Goal: Transaction & Acquisition: Purchase product/service

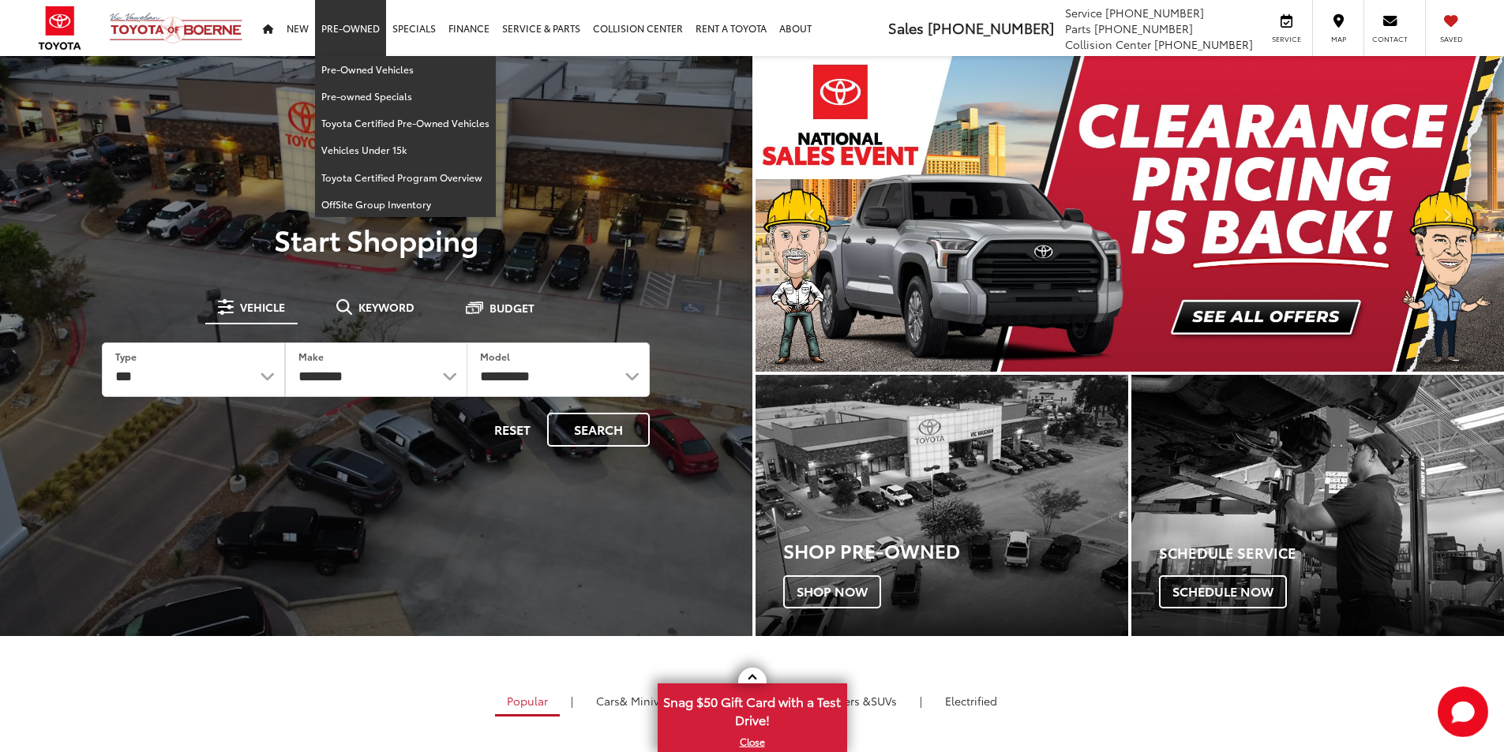
click at [343, 20] on link "Pre-Owned" at bounding box center [350, 28] width 71 height 56
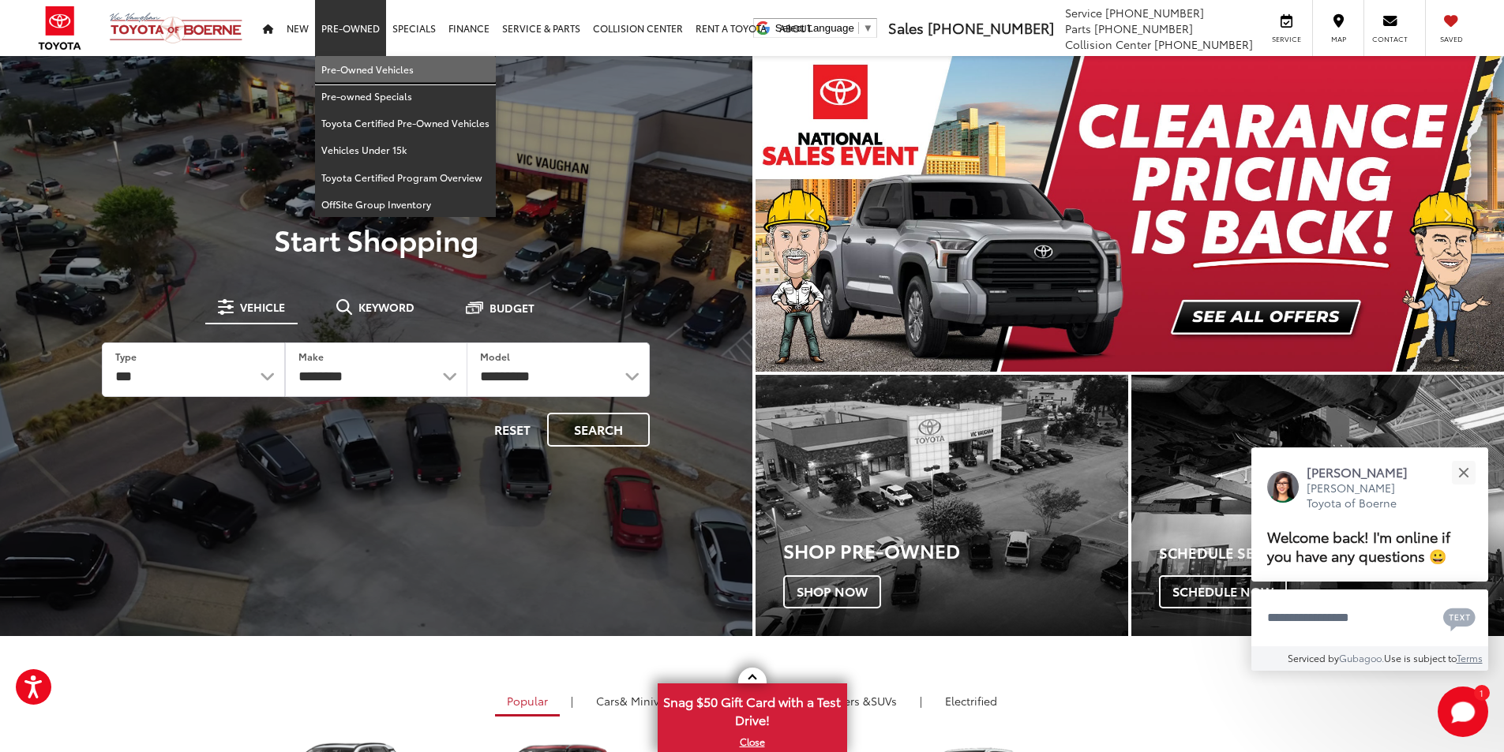
drag, startPoint x: 354, startPoint y: 58, endPoint x: 353, endPoint y: 72, distance: 13.5
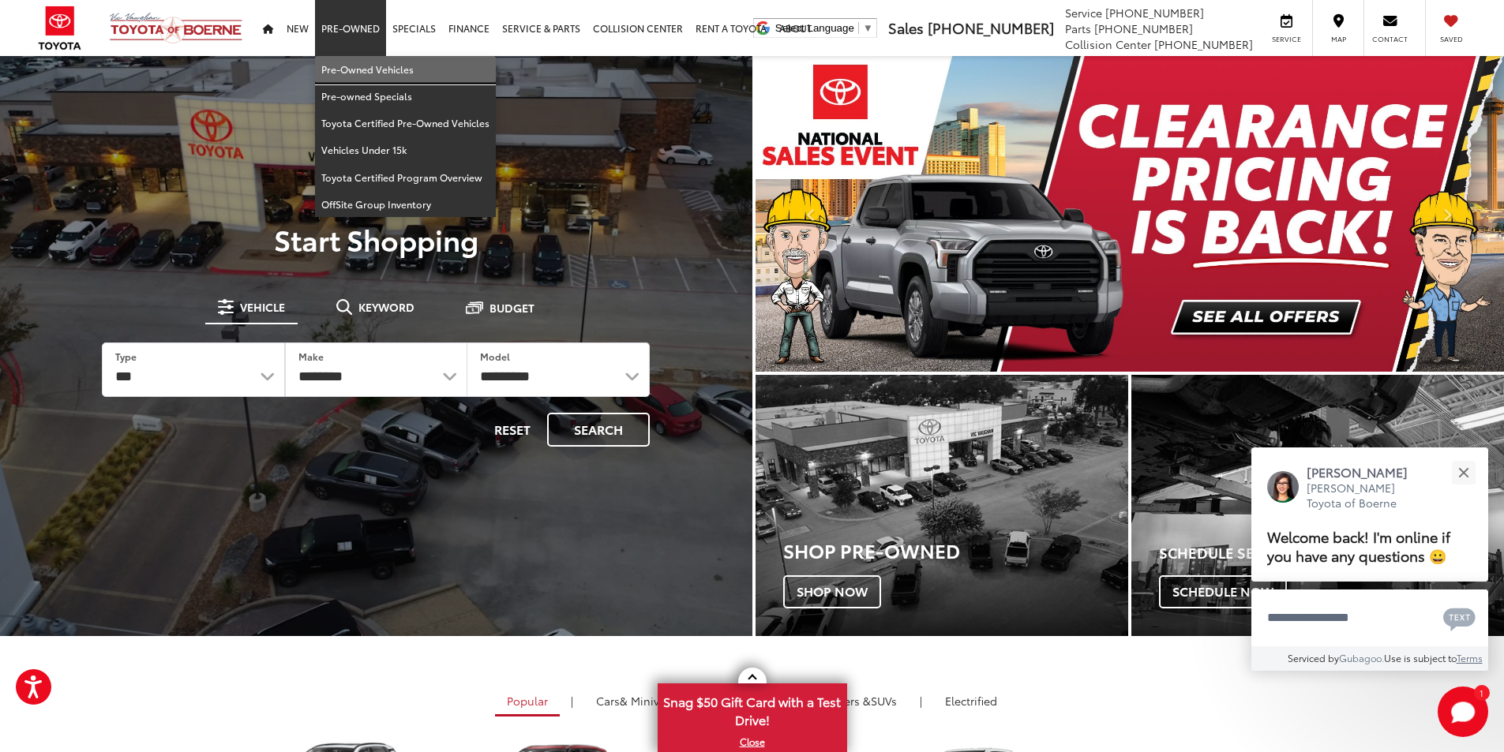
click at [354, 58] on link "Pre-Owned Vehicles" at bounding box center [405, 69] width 181 height 27
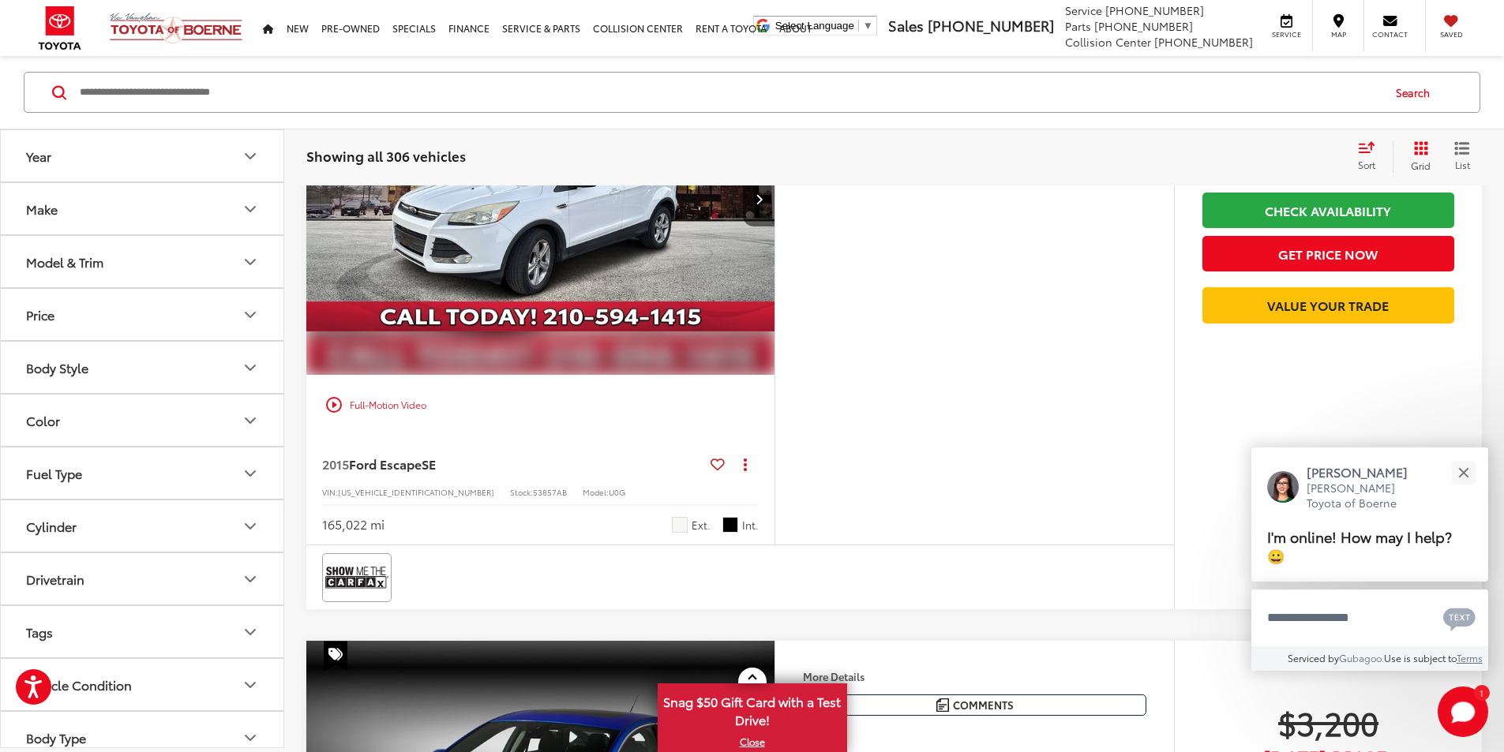
scroll to position [1500, 0]
click at [905, 123] on div "More Details Comments Dealer Comments 2015 Ford Escape SE Oxford White Inspecte…" at bounding box center [974, 73] width 399 height 99
click at [904, 123] on div "More Details Comments Dealer Comments 2015 Ford Escape SE Oxford White Inspecte…" at bounding box center [974, 73] width 399 height 99
click at [774, 227] on button "Next image" at bounding box center [759, 199] width 32 height 55
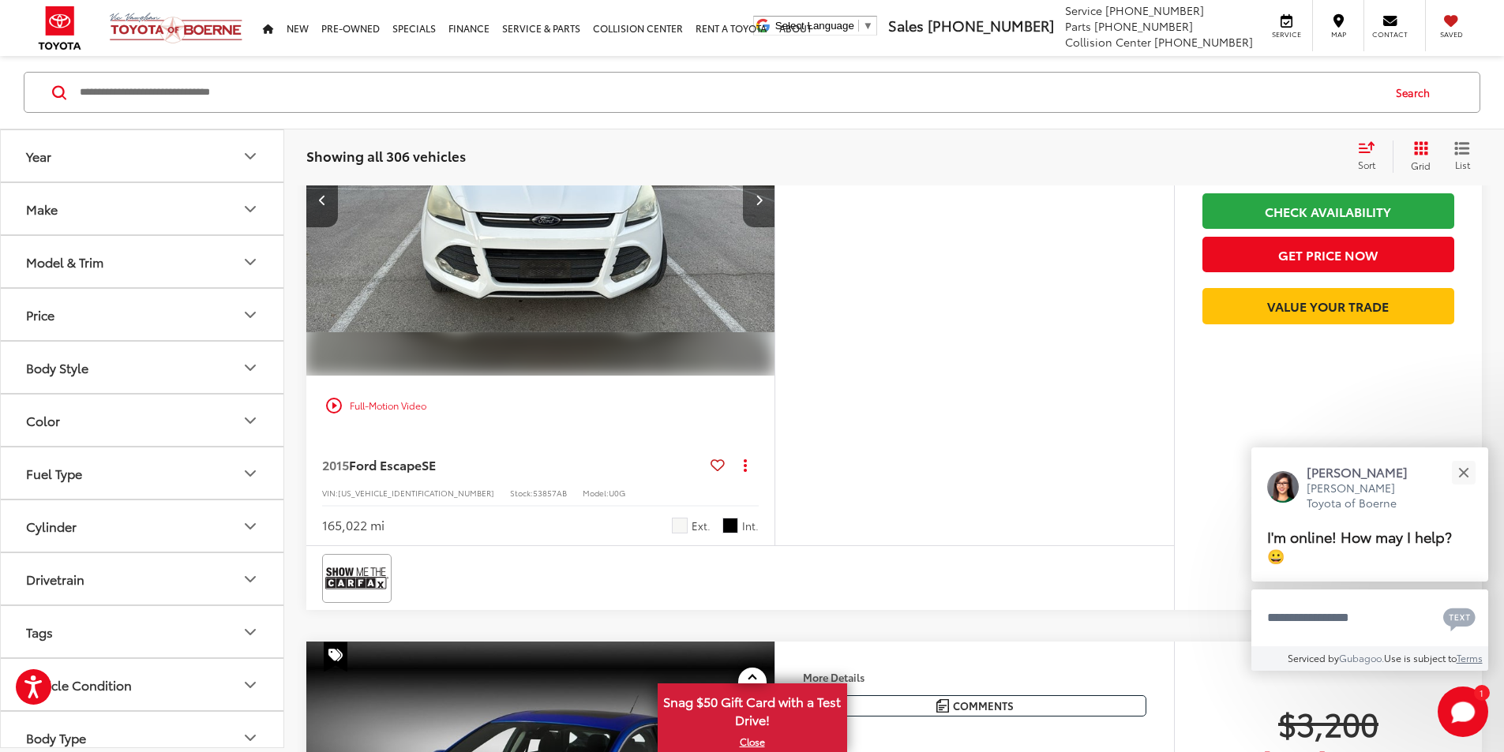
click at [774, 227] on button "Next image" at bounding box center [759, 199] width 32 height 55
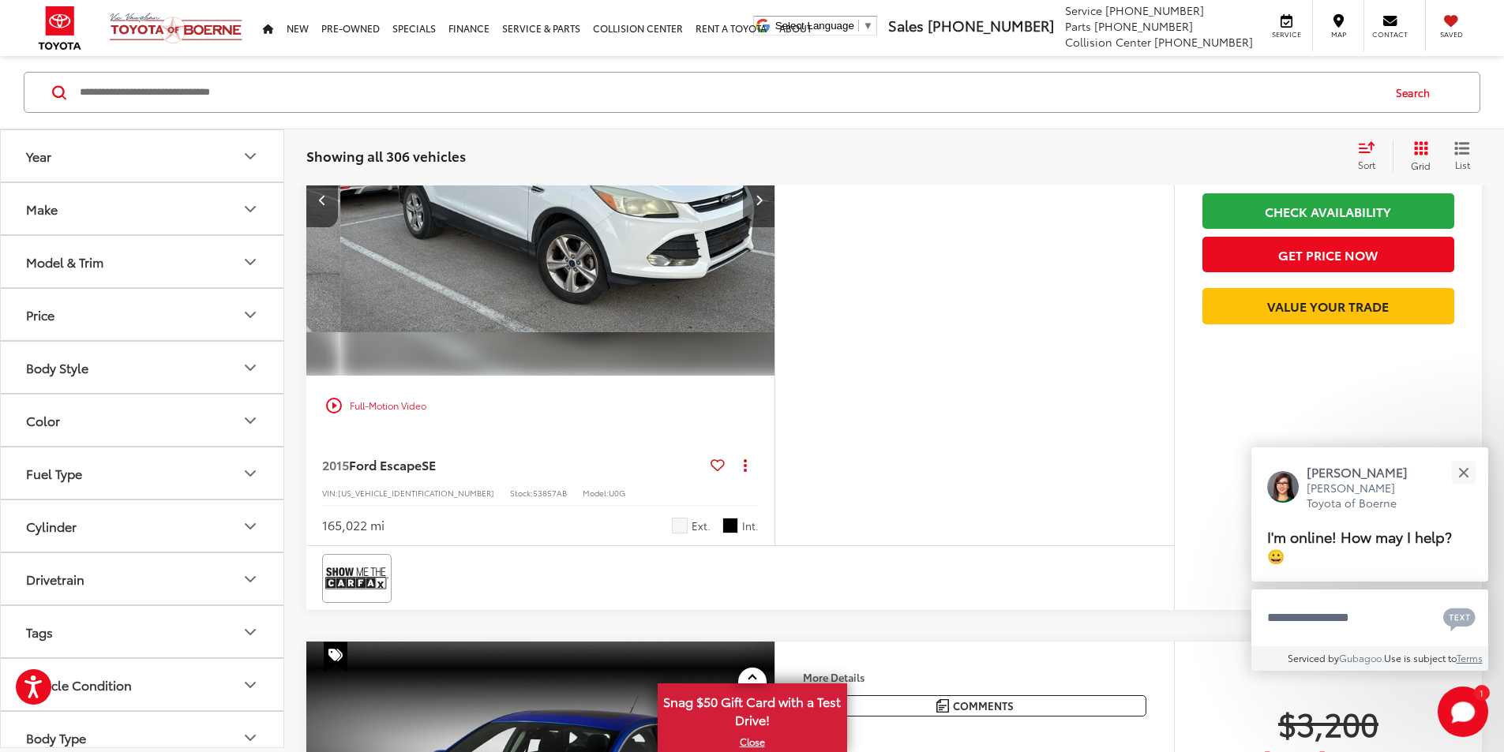
scroll to position [0, 1197]
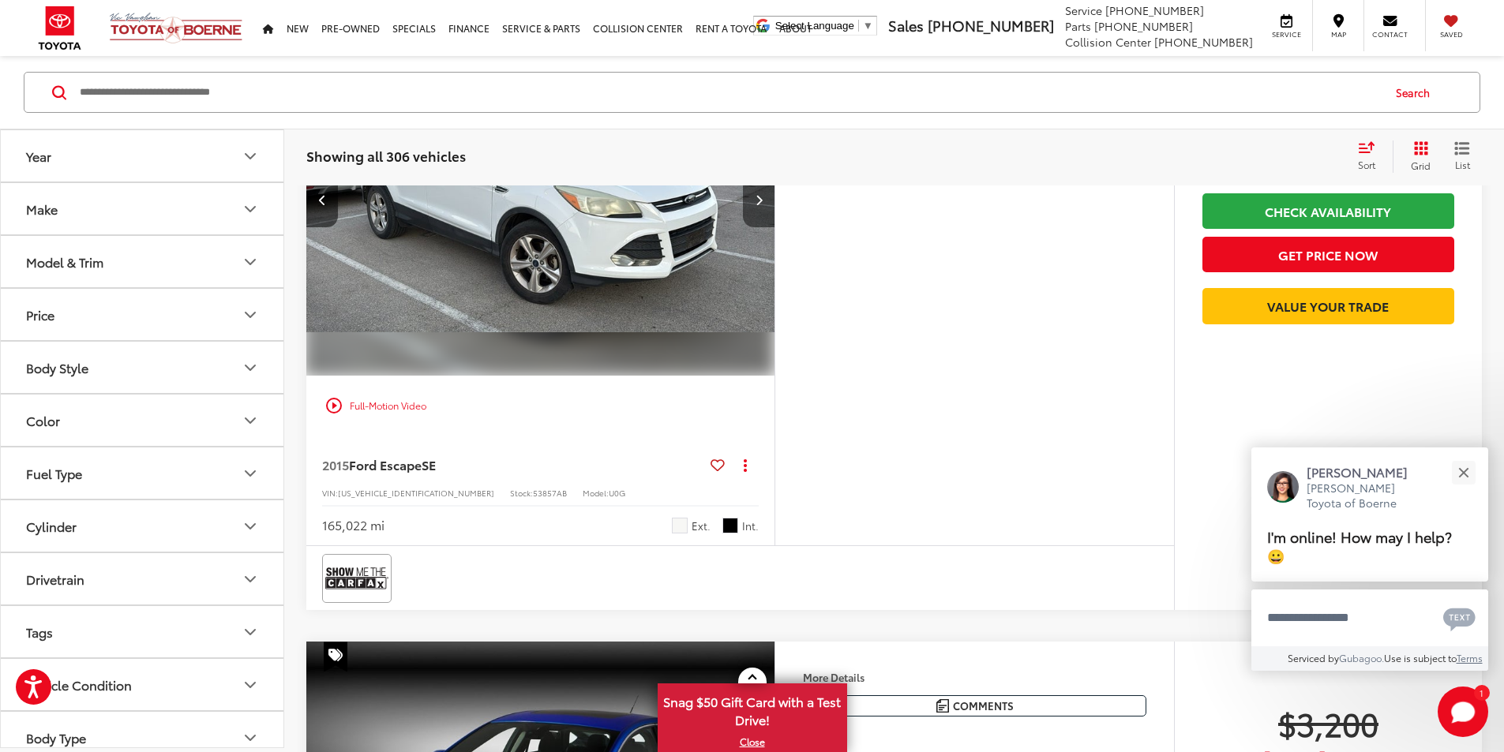
click at [774, 227] on button "Next image" at bounding box center [759, 199] width 32 height 55
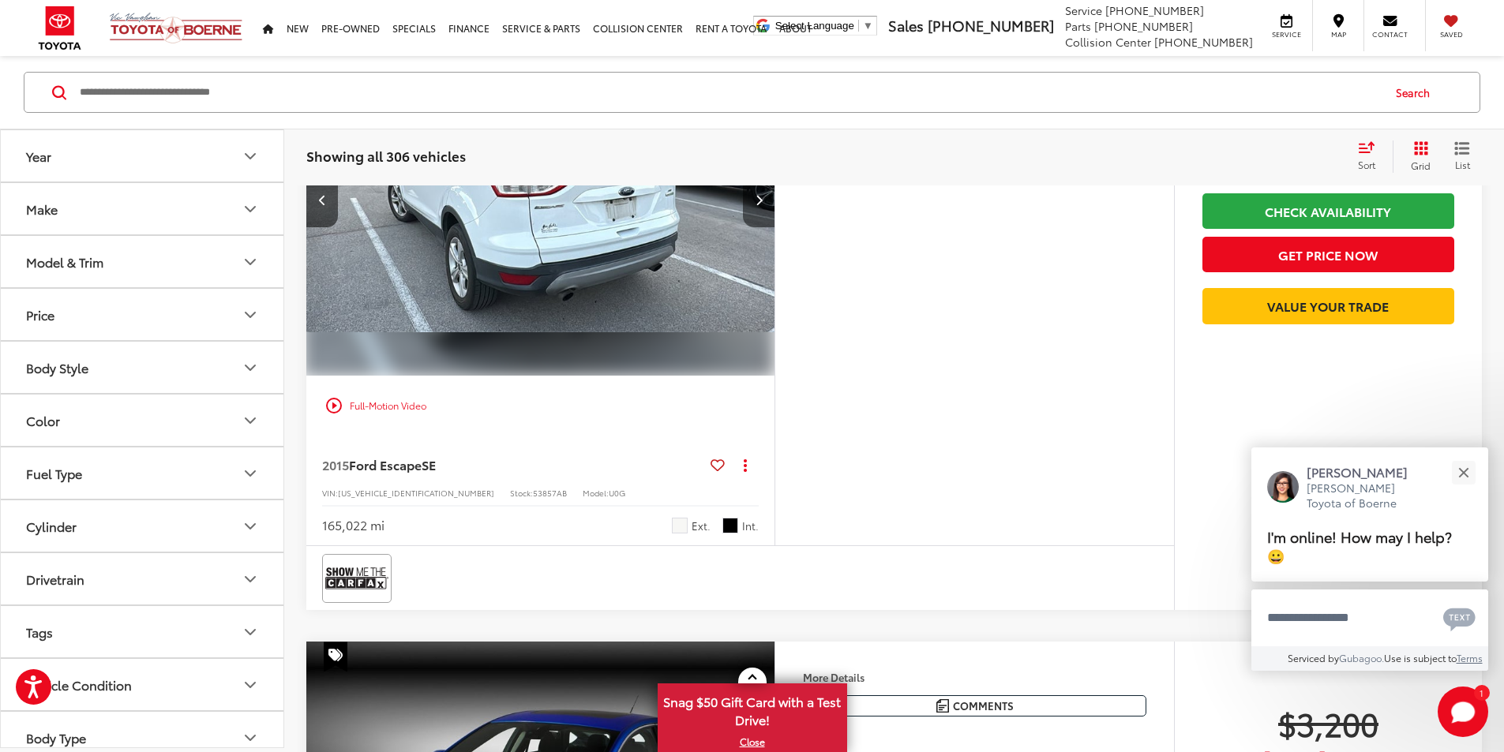
click at [774, 227] on button "Next image" at bounding box center [759, 199] width 32 height 55
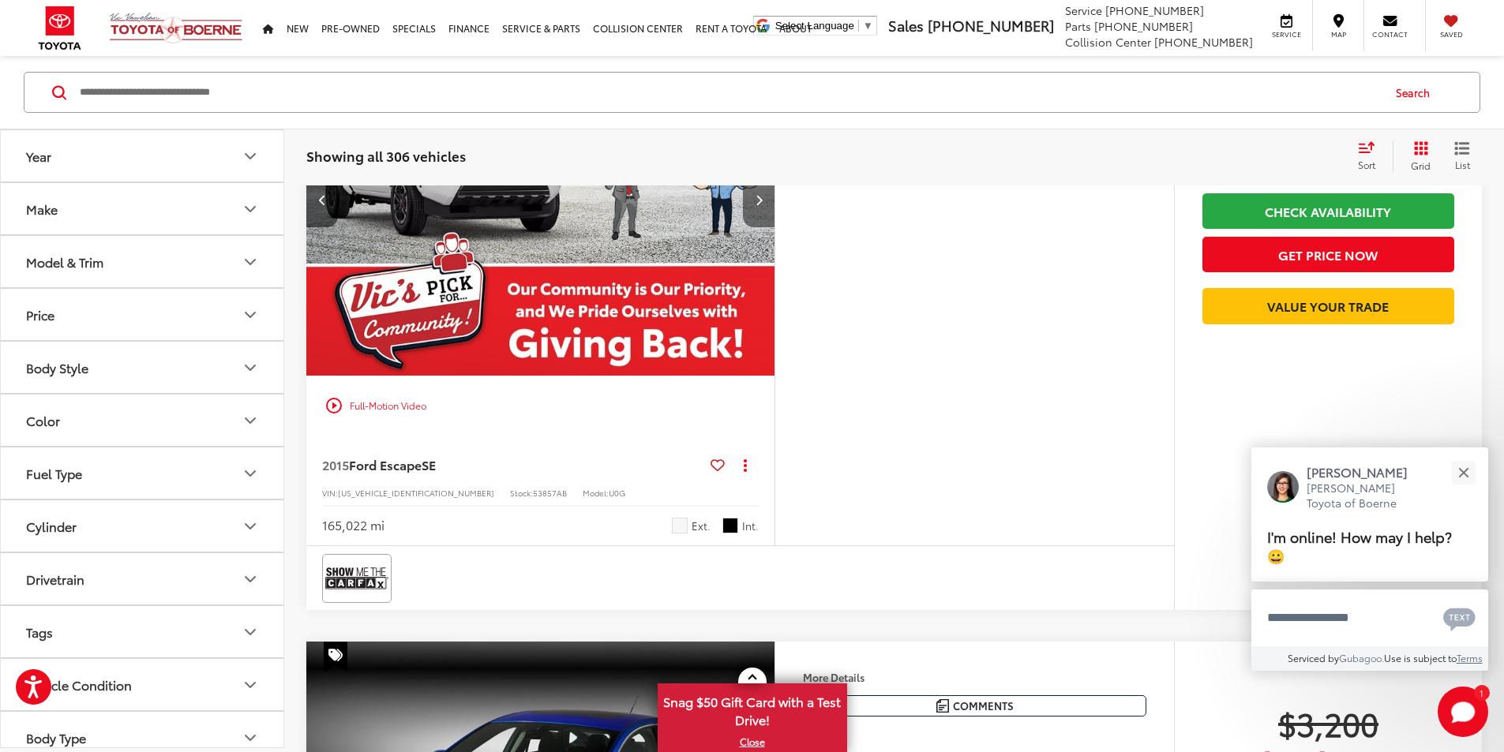
scroll to position [0, 2394]
click at [1453, 476] on button "Close" at bounding box center [1463, 472] width 34 height 34
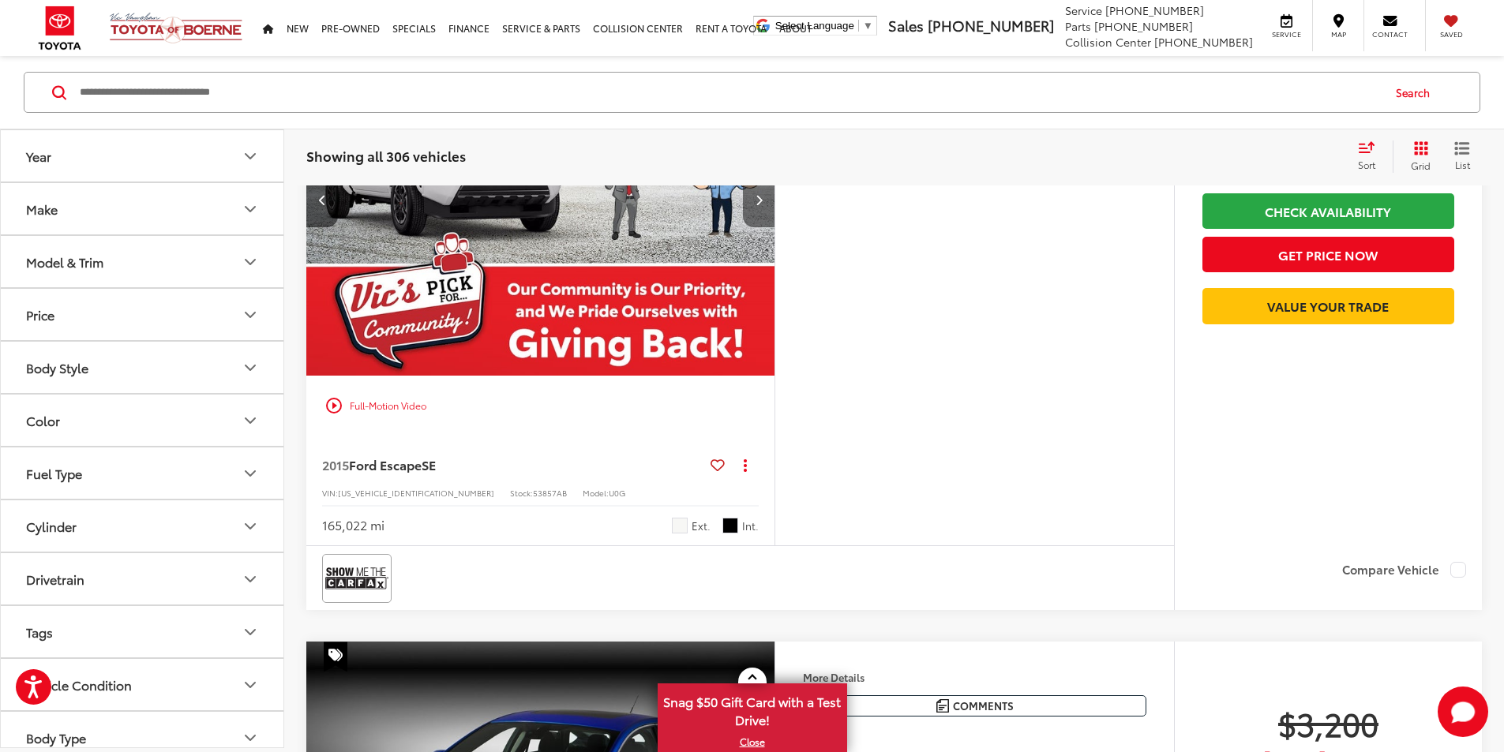
click at [774, 227] on button "Next image" at bounding box center [759, 199] width 32 height 55
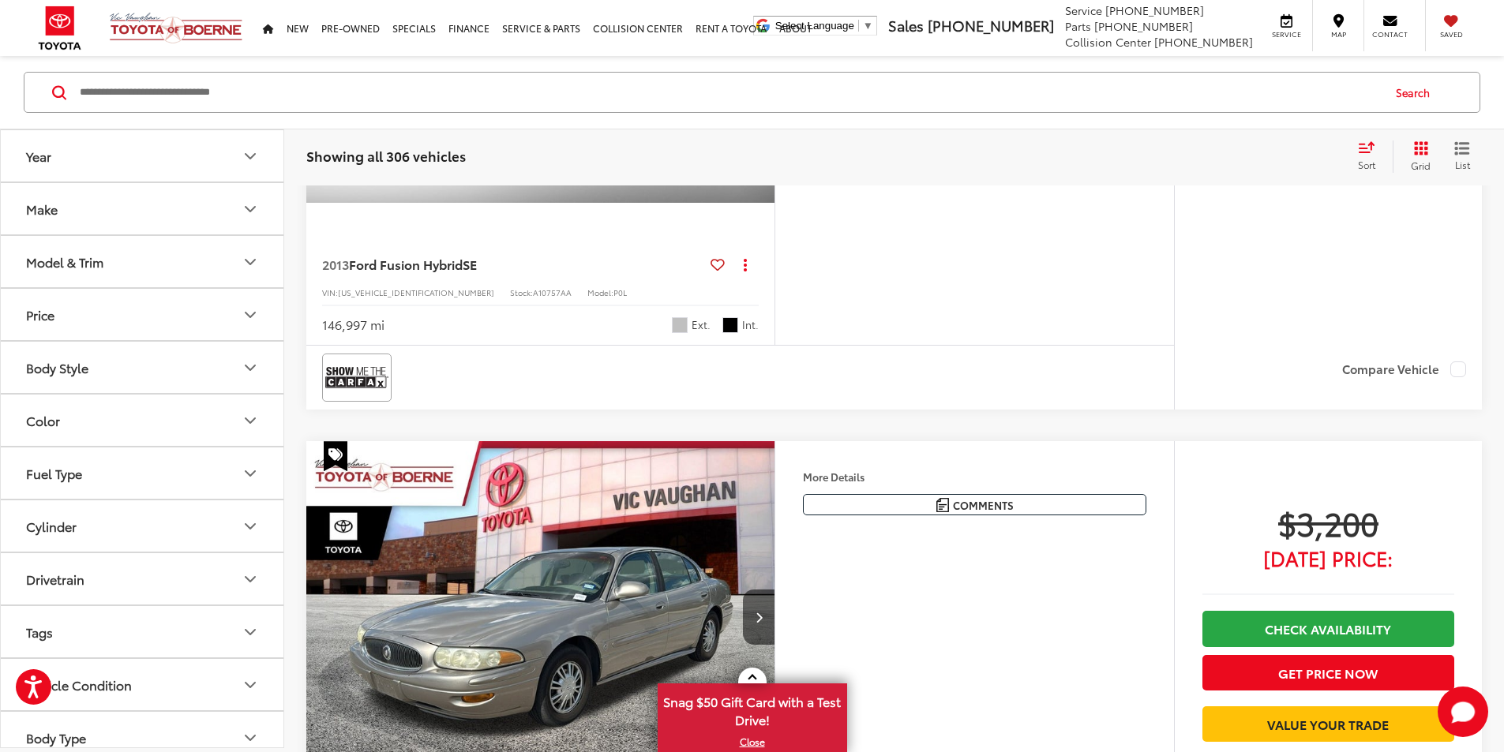
scroll to position [2289, 0]
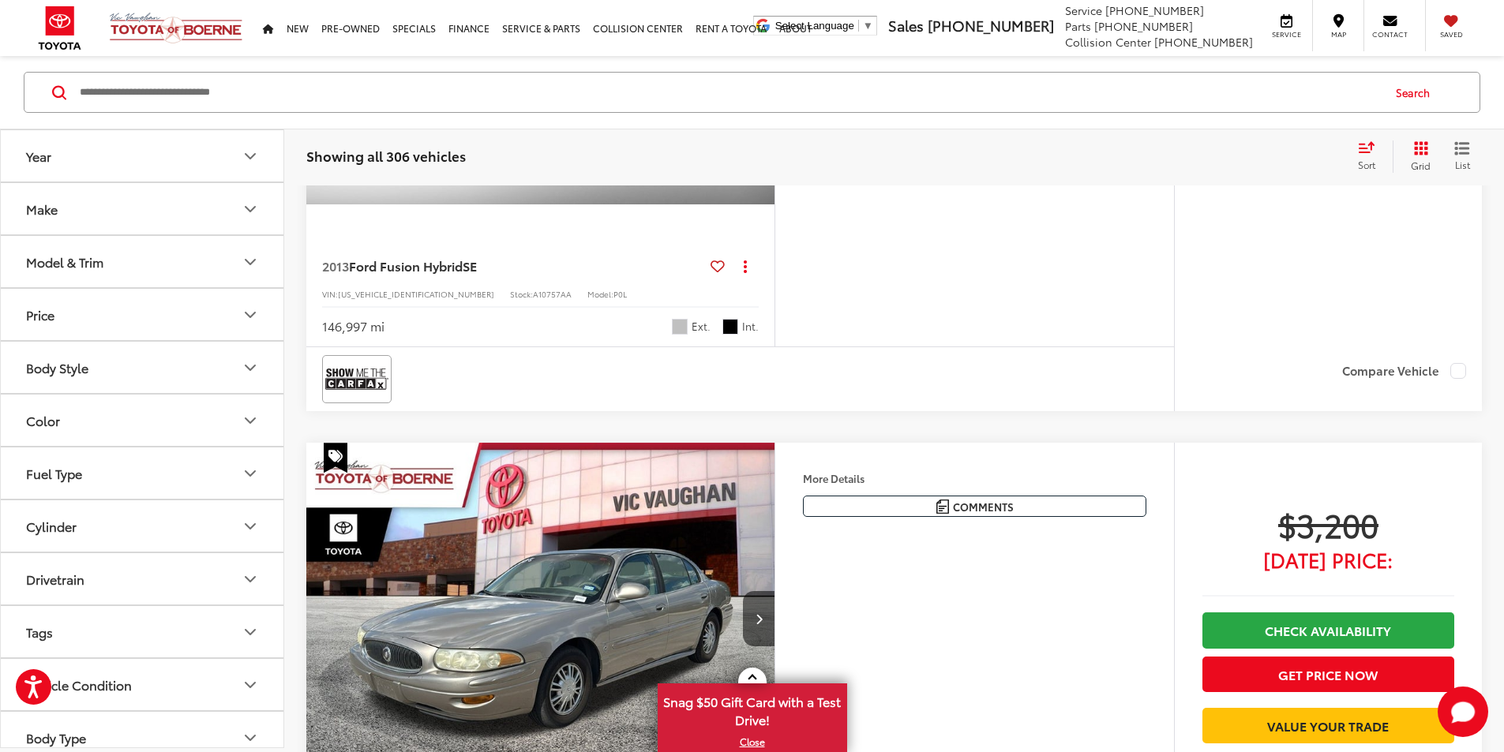
click at [774, 56] on button "Next image" at bounding box center [759, 28] width 32 height 55
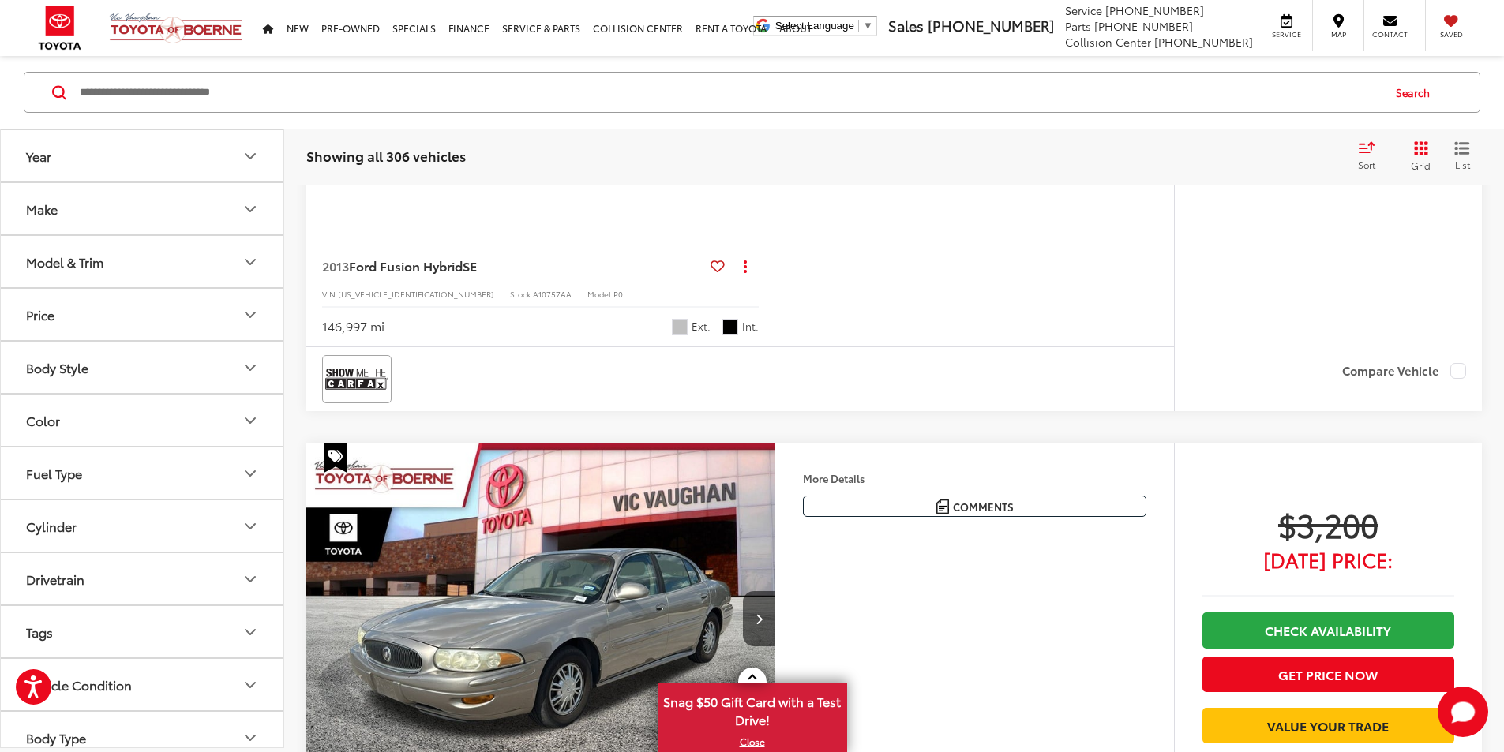
click at [774, 56] on button "Next image" at bounding box center [759, 28] width 32 height 55
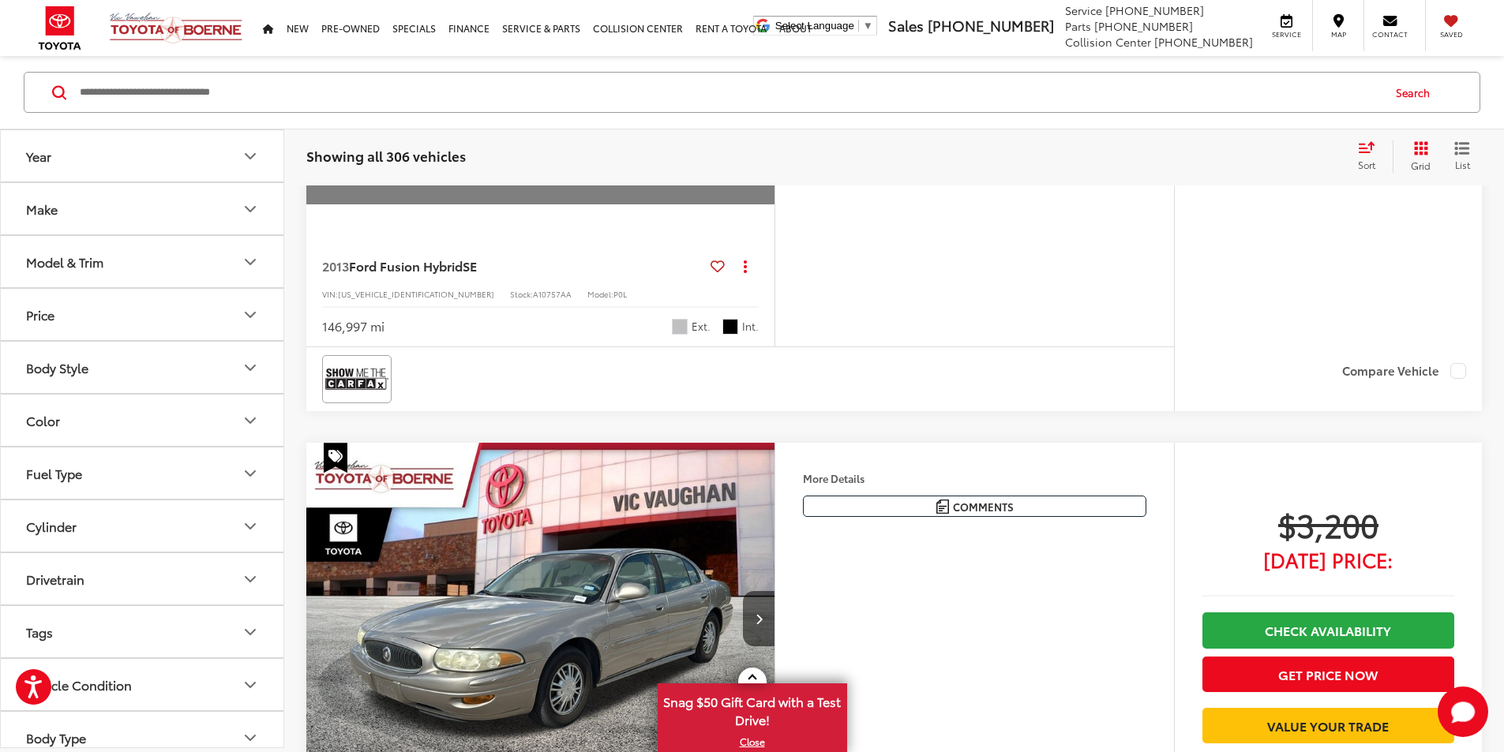
scroll to position [0, 2993]
click at [773, 205] on div "View More" at bounding box center [538, 28] width 470 height 353
